Goal: Use online tool/utility

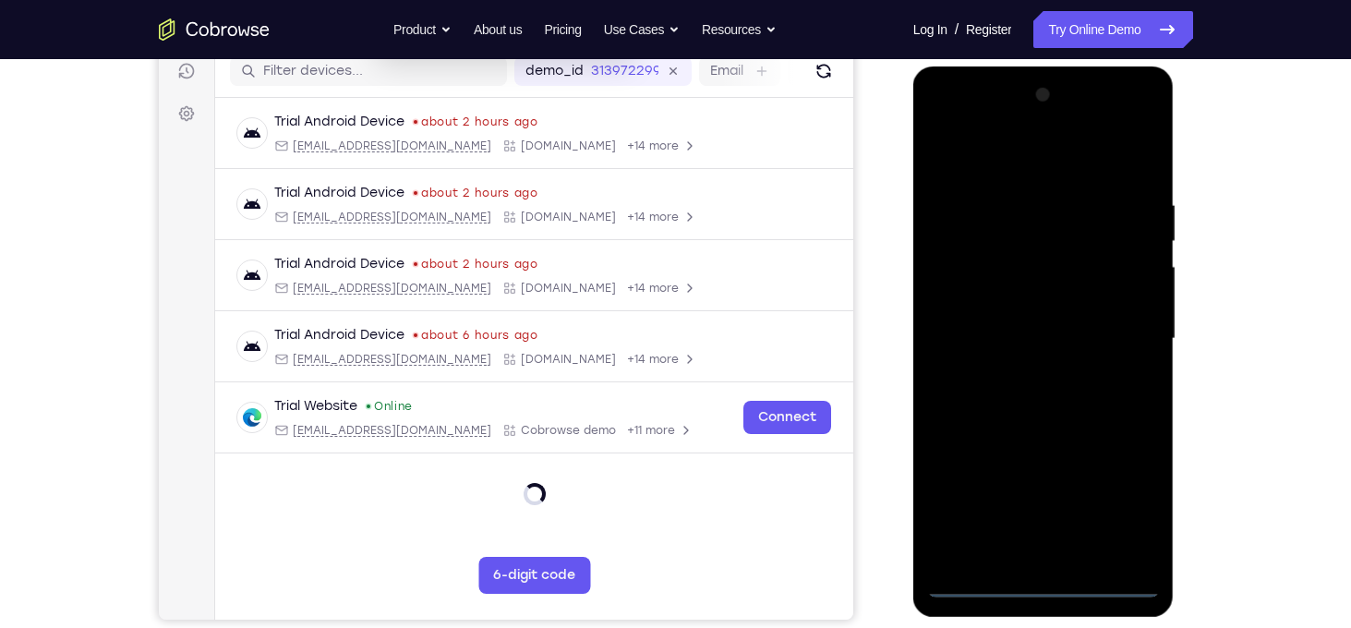
click at [1042, 585] on div at bounding box center [1043, 338] width 233 height 517
click at [1119, 511] on div at bounding box center [1043, 338] width 233 height 517
click at [947, 118] on div at bounding box center [1043, 338] width 233 height 517
click at [1118, 330] on div at bounding box center [1043, 338] width 233 height 517
click at [1030, 376] on div at bounding box center [1043, 338] width 233 height 517
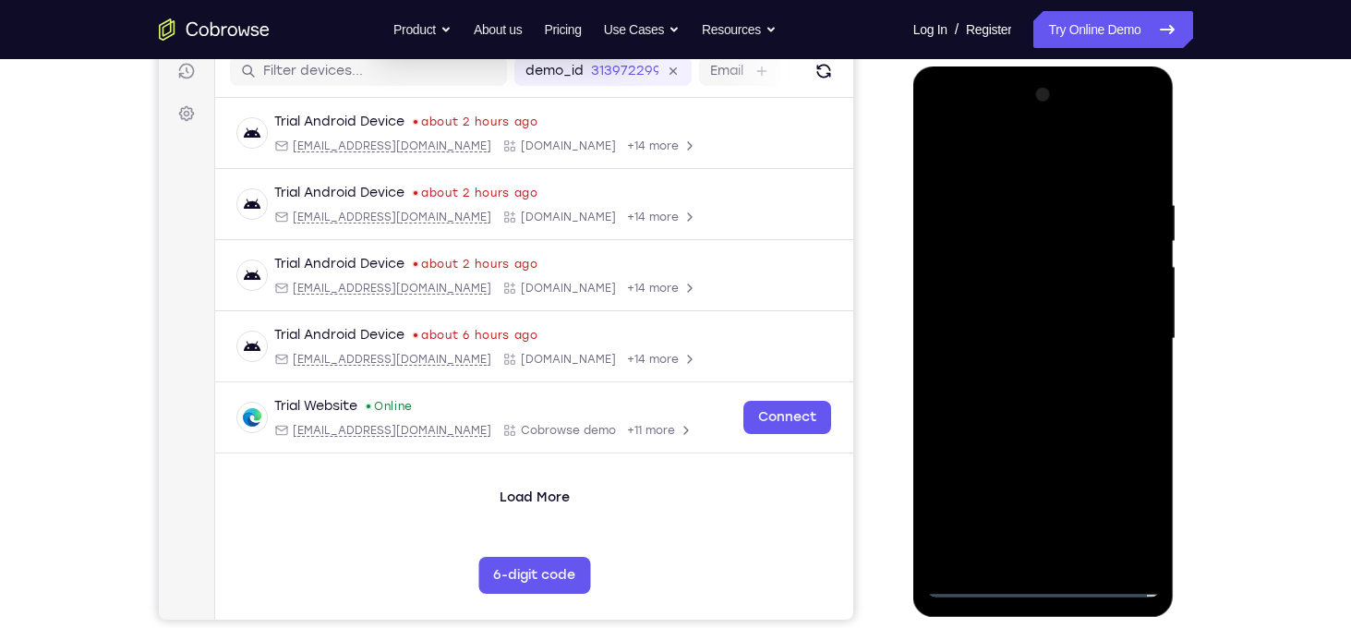
click at [1030, 322] on div at bounding box center [1043, 338] width 233 height 517
click at [993, 300] on div at bounding box center [1043, 338] width 233 height 517
click at [1057, 337] on div at bounding box center [1043, 338] width 233 height 517
click at [1001, 404] on div at bounding box center [1043, 338] width 233 height 517
click at [1008, 396] on div at bounding box center [1043, 338] width 233 height 517
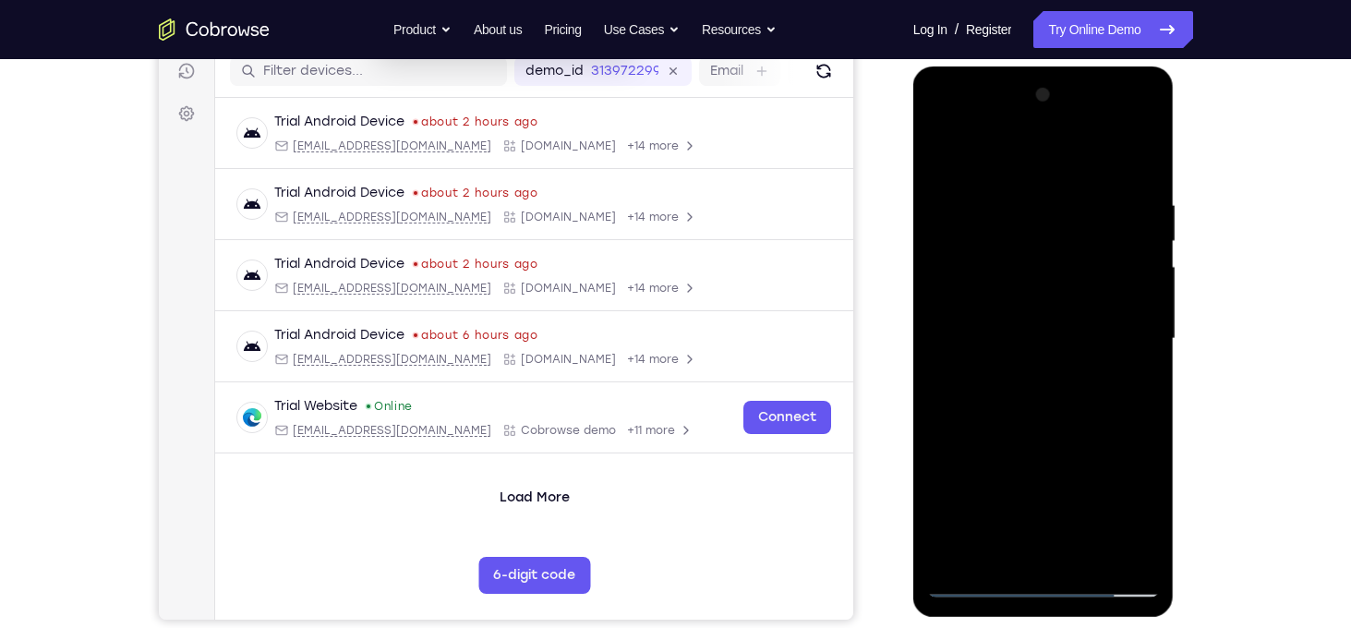
click at [1137, 176] on div at bounding box center [1043, 338] width 233 height 517
click at [1141, 177] on div at bounding box center [1043, 338] width 233 height 517
drag, startPoint x: 960, startPoint y: 367, endPoint x: 1156, endPoint y: 360, distance: 195.8
click at [1156, 360] on div at bounding box center [1043, 338] width 233 height 517
drag, startPoint x: 976, startPoint y: 366, endPoint x: 1161, endPoint y: 373, distance: 184.8
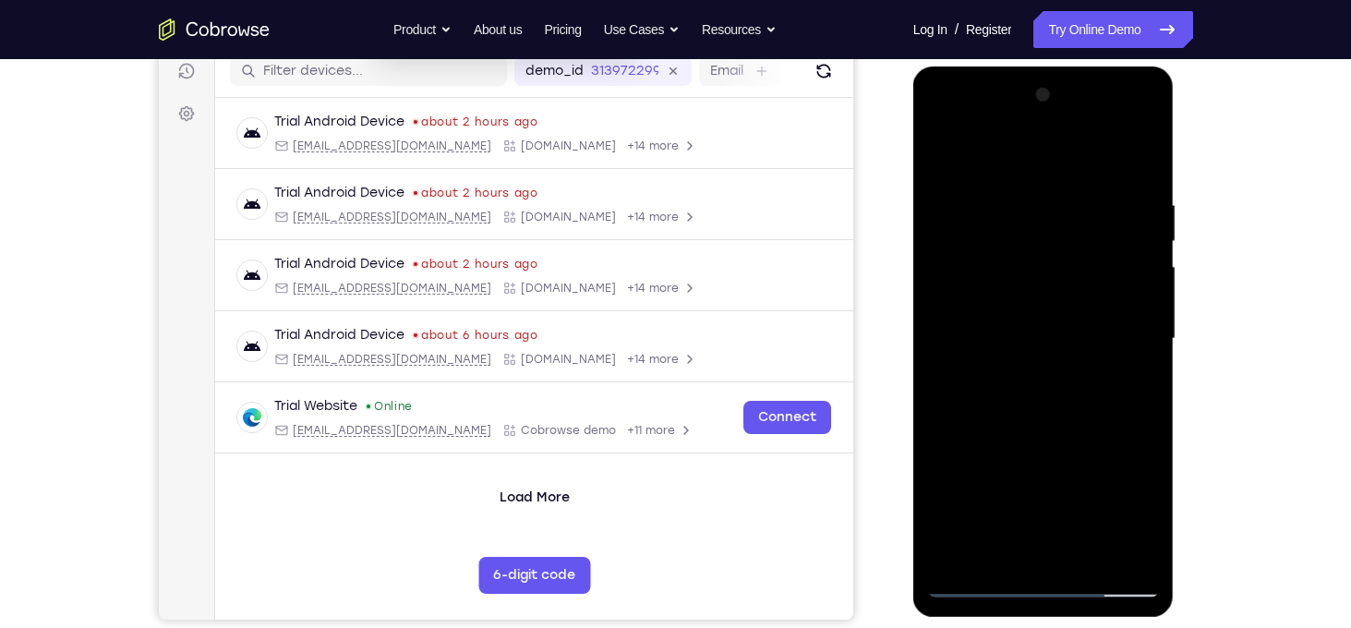
click at [1161, 373] on div at bounding box center [1043, 341] width 261 height 550
click at [1130, 412] on div at bounding box center [1043, 338] width 233 height 517
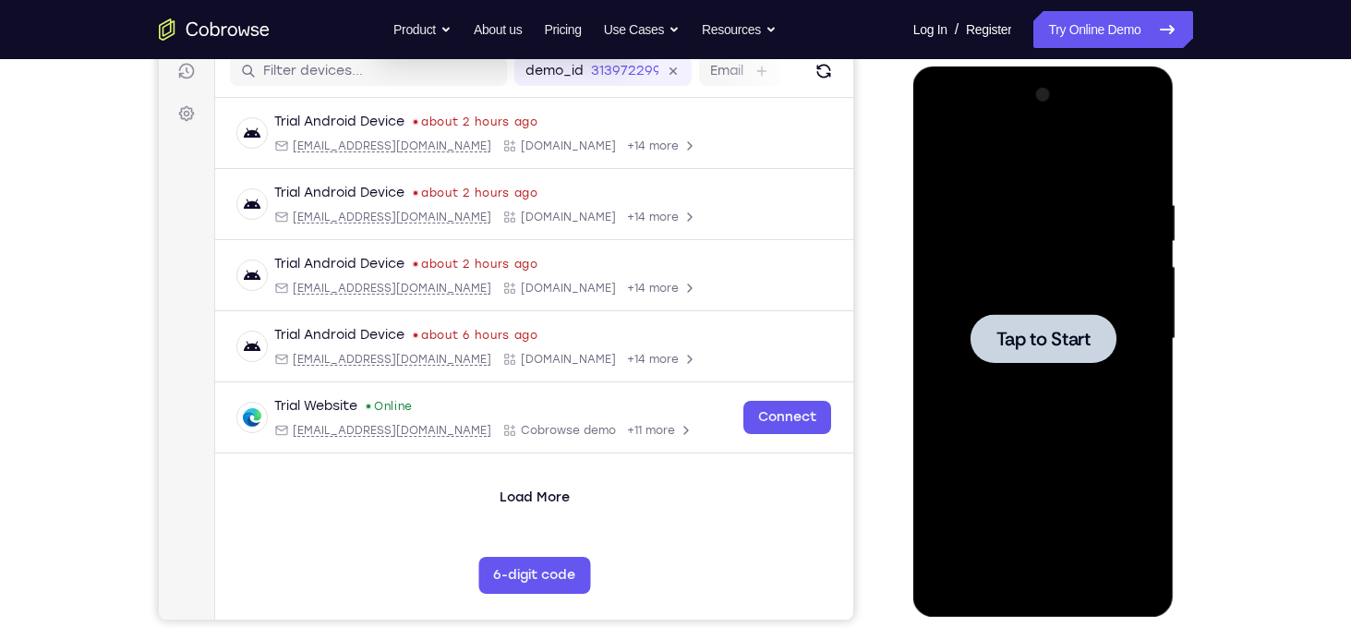
click at [1081, 340] on span "Tap to Start" at bounding box center [1043, 339] width 94 height 18
